Goal: Information Seeking & Learning: Learn about a topic

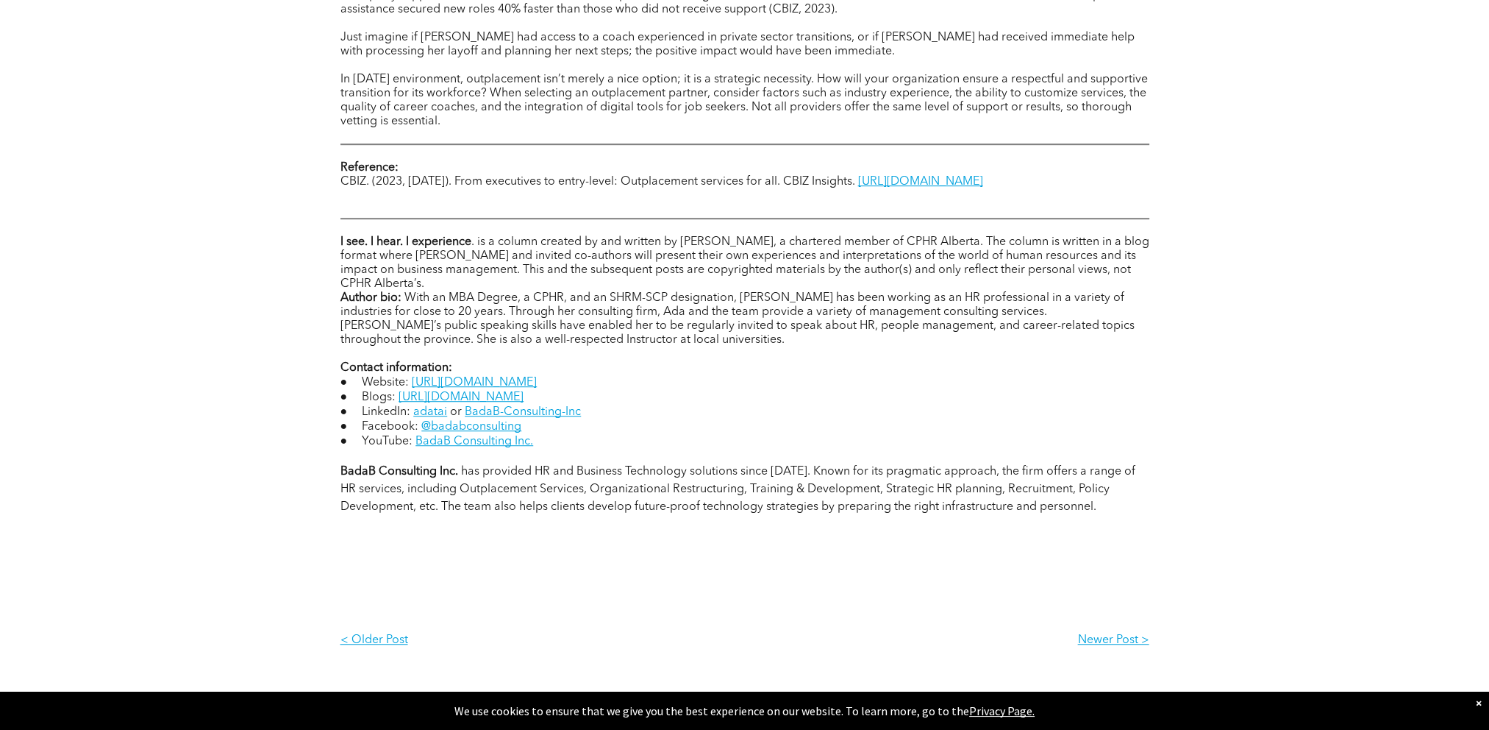
scroll to position [1030, 0]
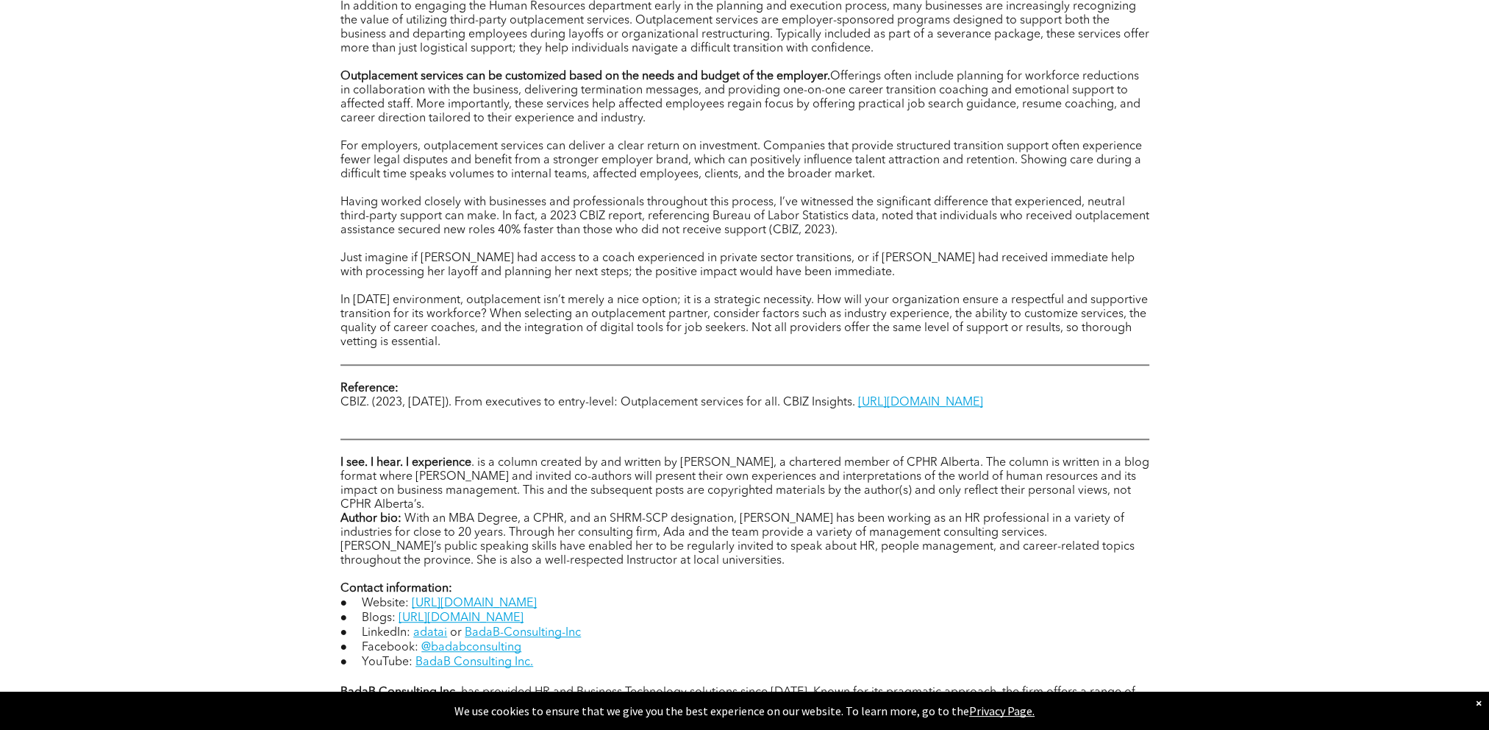
click at [453, 344] on p "In [DATE] environment, outplacement isn’t merely a nice option; it is a strateg…" at bounding box center [745, 321] width 809 height 56
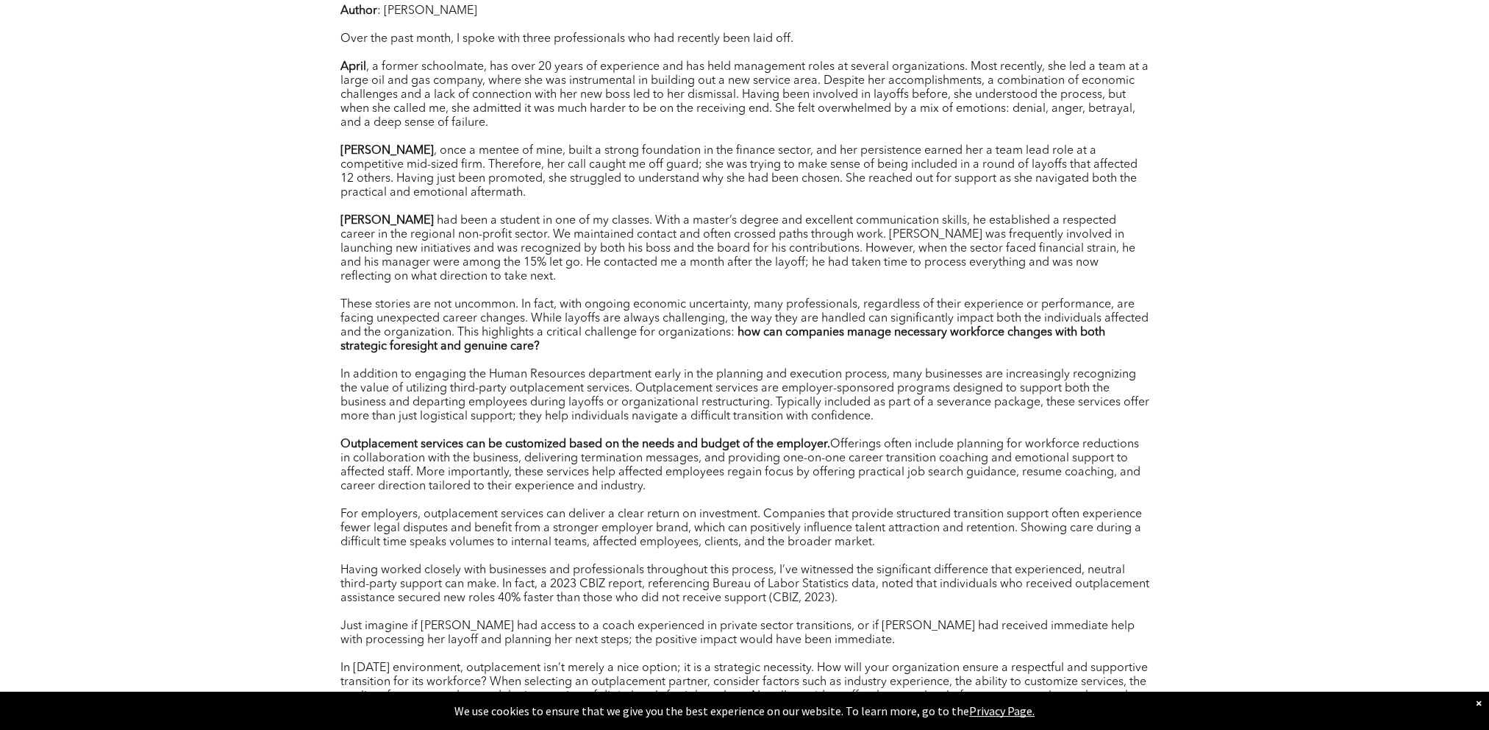
scroll to position [662, 0]
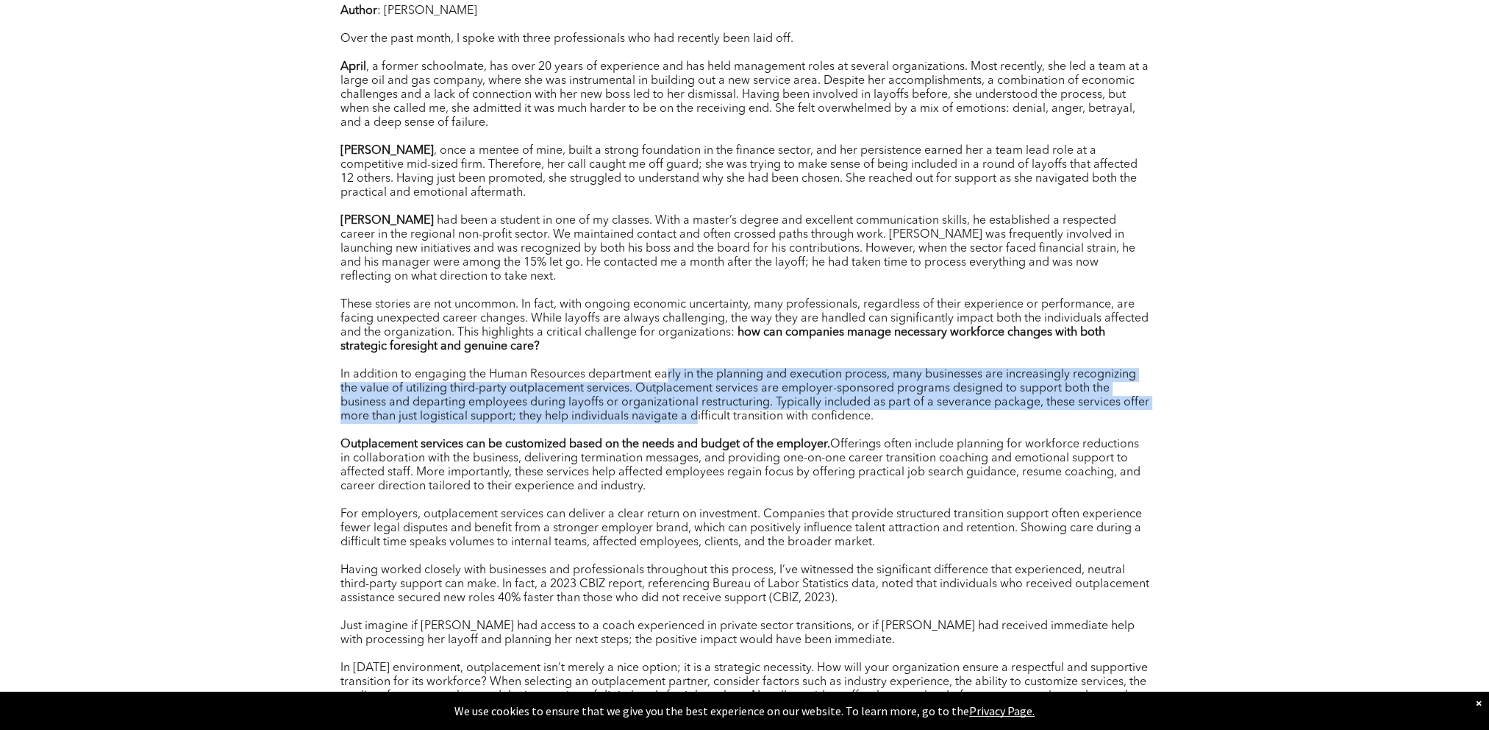
drag, startPoint x: 669, startPoint y: 379, endPoint x: 696, endPoint y: 427, distance: 55.0
click at [696, 427] on div "Author : [PERSON_NAME] Over the past month, I spoke with three professionals wh…" at bounding box center [745, 361] width 809 height 716
click at [930, 427] on p at bounding box center [745, 431] width 809 height 14
click at [923, 407] on span "In addition to engaging the Human Resources department early in the planning an…" at bounding box center [745, 396] width 809 height 54
drag, startPoint x: 891, startPoint y: 413, endPoint x: 334, endPoint y: 382, distance: 558.4
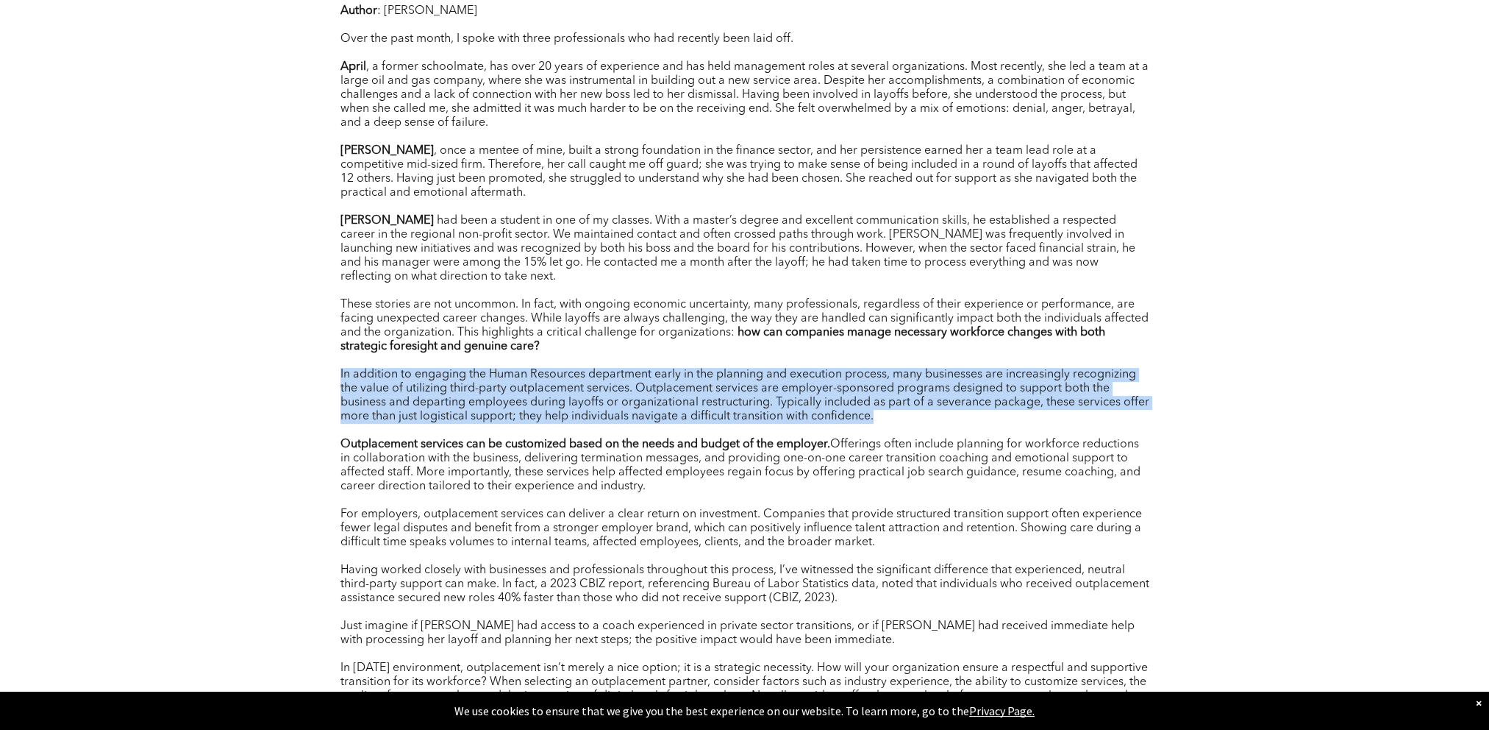
click at [334, 382] on div "Author : [PERSON_NAME] Over the past month, I spoke with three professionals wh…" at bounding box center [745, 605] width 883 height 1306
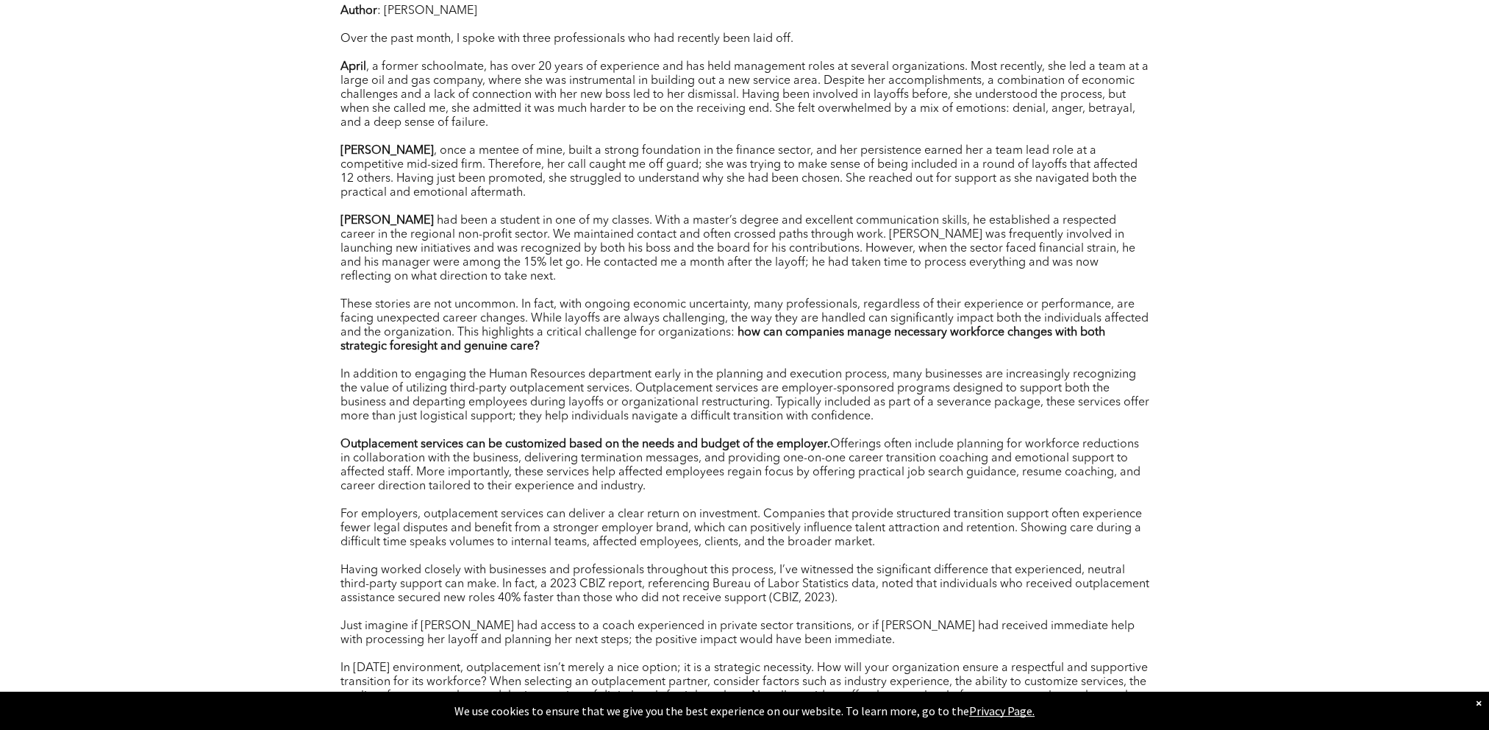
drag, startPoint x: 334, startPoint y: 382, endPoint x: 469, endPoint y: 430, distance: 142.6
click at [469, 430] on p at bounding box center [745, 431] width 809 height 14
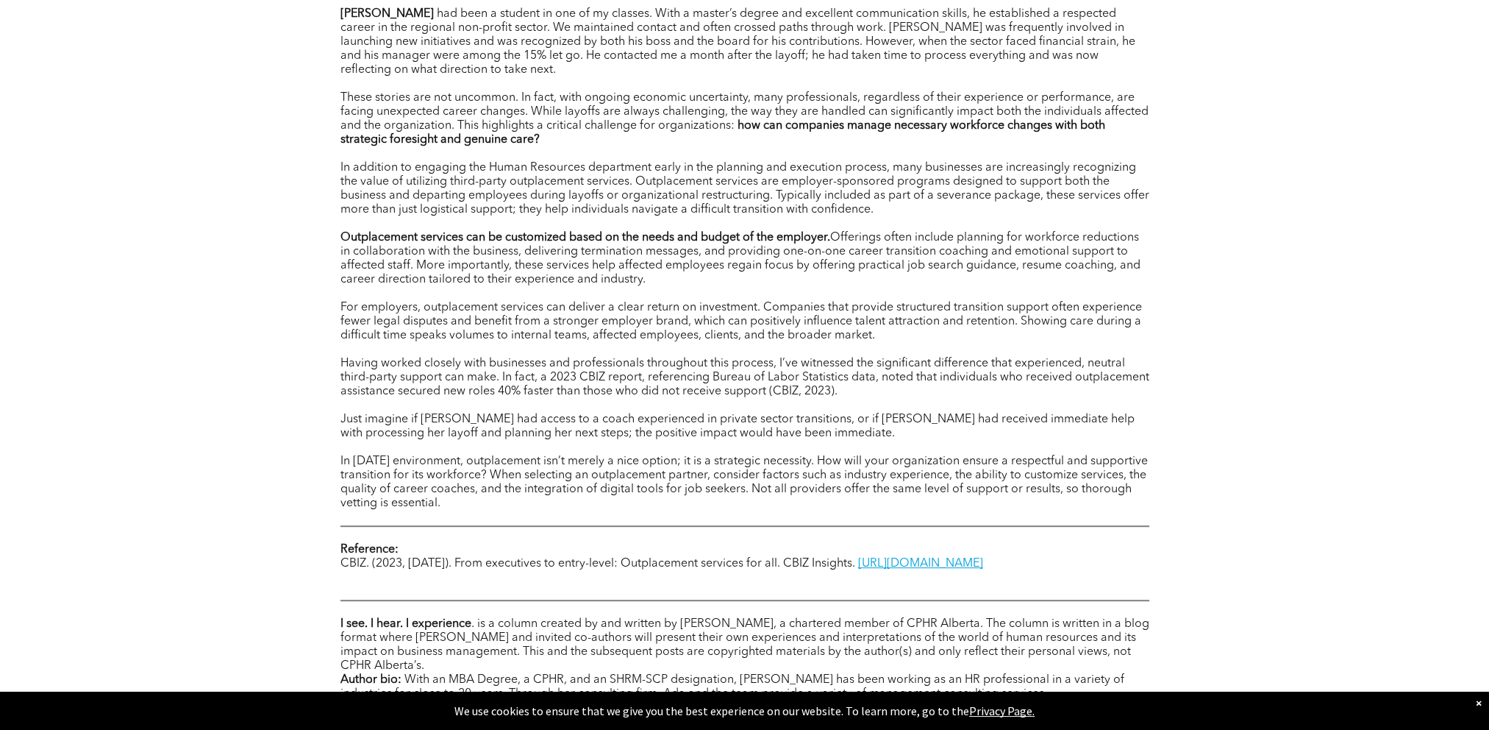
scroll to position [956, 0]
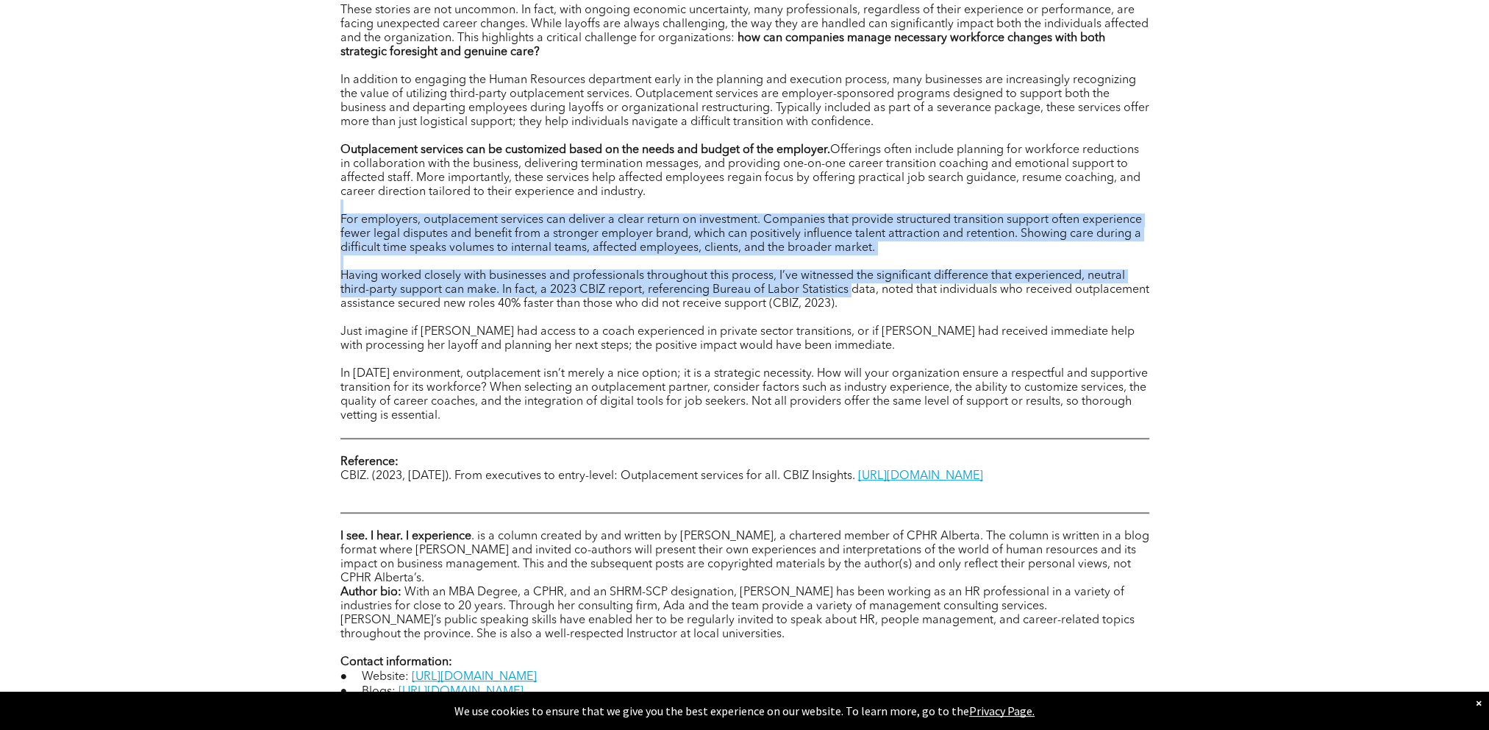
drag, startPoint x: 350, startPoint y: 217, endPoint x: 834, endPoint y: 278, distance: 487.8
click at [839, 282] on div "Author : [PERSON_NAME] Over the past month, I spoke with three professionals wh…" at bounding box center [745, 67] width 809 height 716
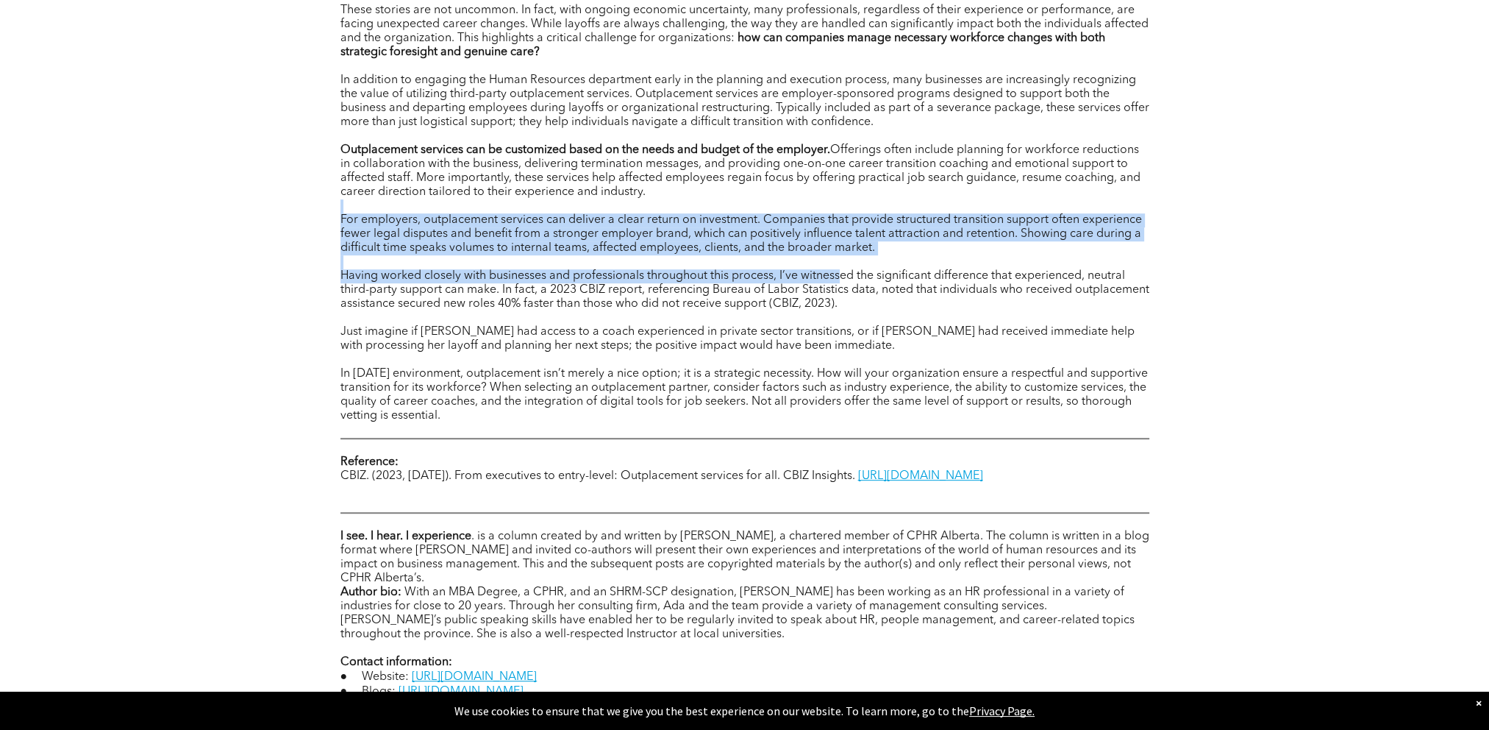
drag, startPoint x: 834, startPoint y: 278, endPoint x: 805, endPoint y: 218, distance: 66.8
click at [808, 210] on p at bounding box center [745, 206] width 809 height 14
click at [764, 268] on p at bounding box center [745, 262] width 809 height 14
drag, startPoint x: 880, startPoint y: 260, endPoint x: 280, endPoint y: 228, distance: 600.3
click at [280, 228] on div "Author : [PERSON_NAME] Over the past month, I spoke with three professionals wh…" at bounding box center [744, 309] width 1489 height 1332
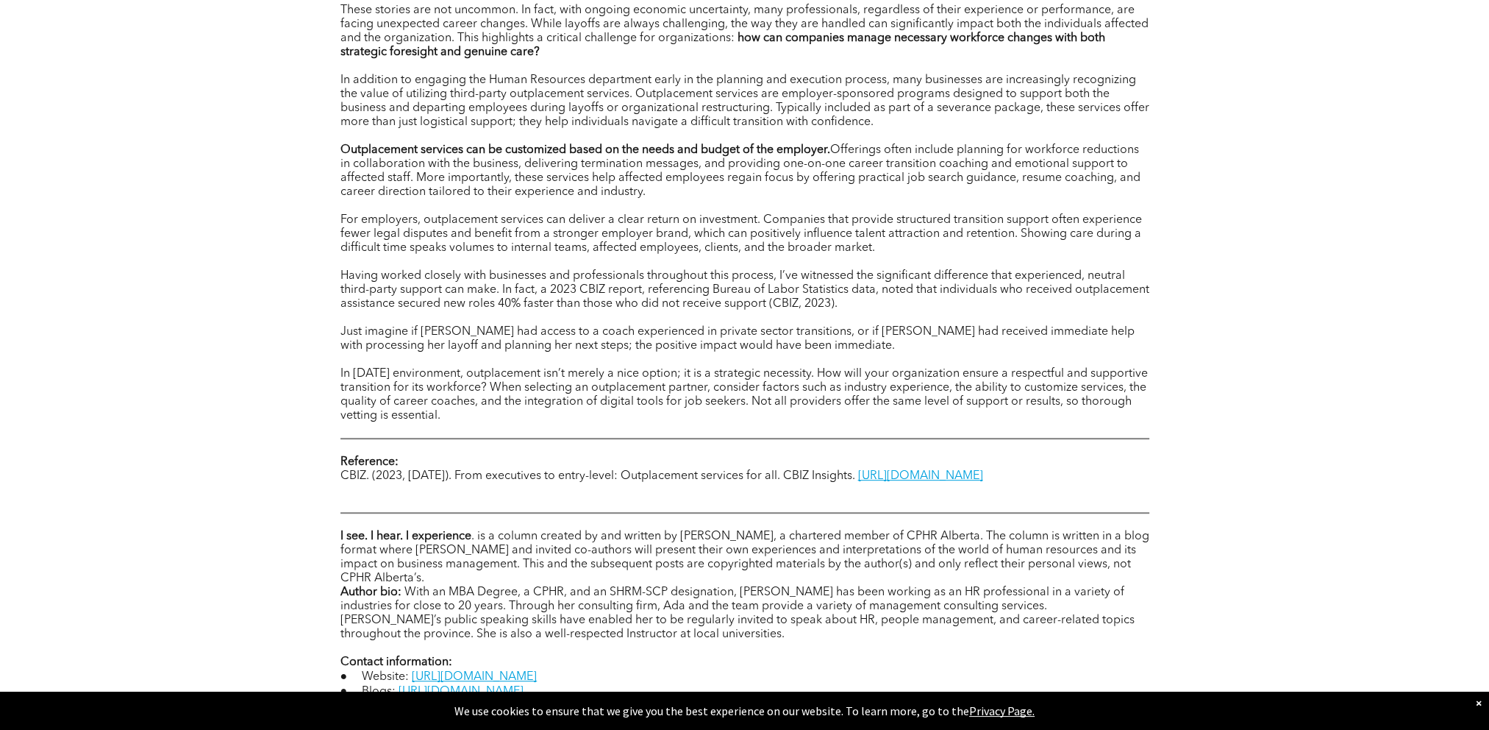
drag, startPoint x: 280, startPoint y: 228, endPoint x: 378, endPoint y: 293, distance: 117.7
click at [378, 293] on span "Having worked closely with businesses and professionals throughout this process…" at bounding box center [745, 290] width 809 height 40
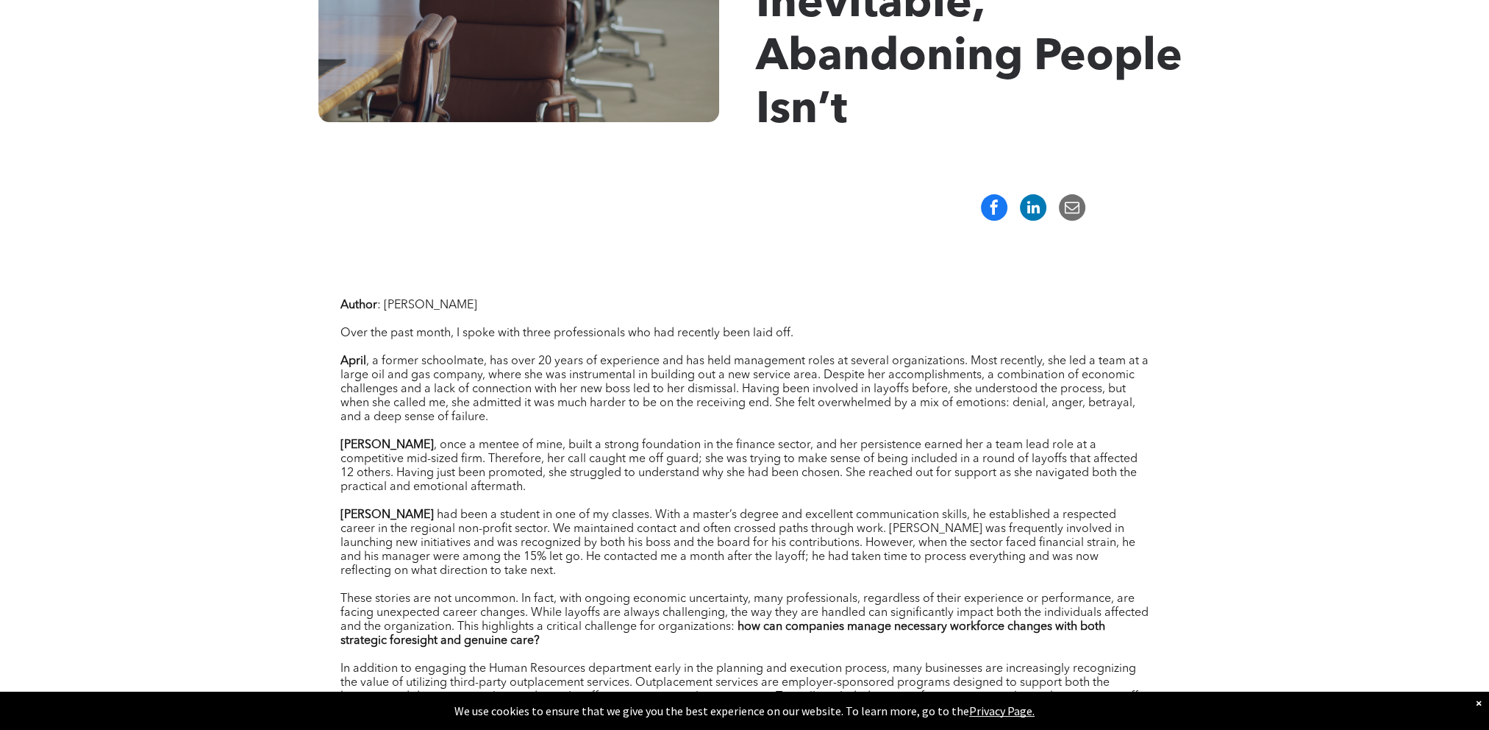
scroll to position [736, 0]
